Goal: Navigation & Orientation: Find specific page/section

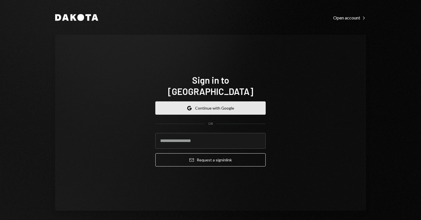
click at [212, 102] on button "Google Continue with Google" at bounding box center [210, 107] width 110 height 13
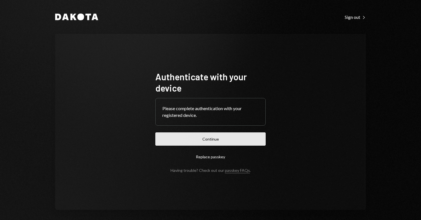
click at [210, 142] on button "Continue" at bounding box center [210, 138] width 110 height 13
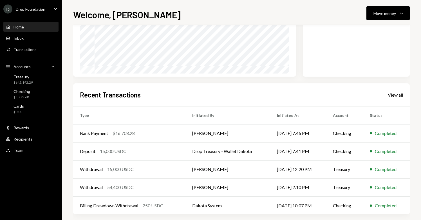
scroll to position [92, 0]
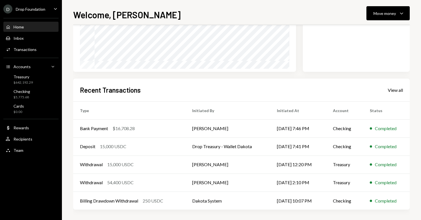
click at [38, 11] on div "Drop Foundation" at bounding box center [31, 9] width 30 height 5
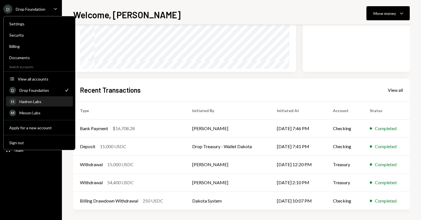
click at [36, 102] on div "Hadron Labs" at bounding box center [44, 101] width 50 height 5
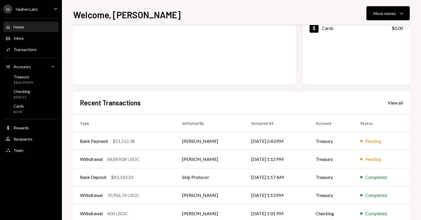
scroll to position [81, 0]
